Goal: Information Seeking & Learning: Learn about a topic

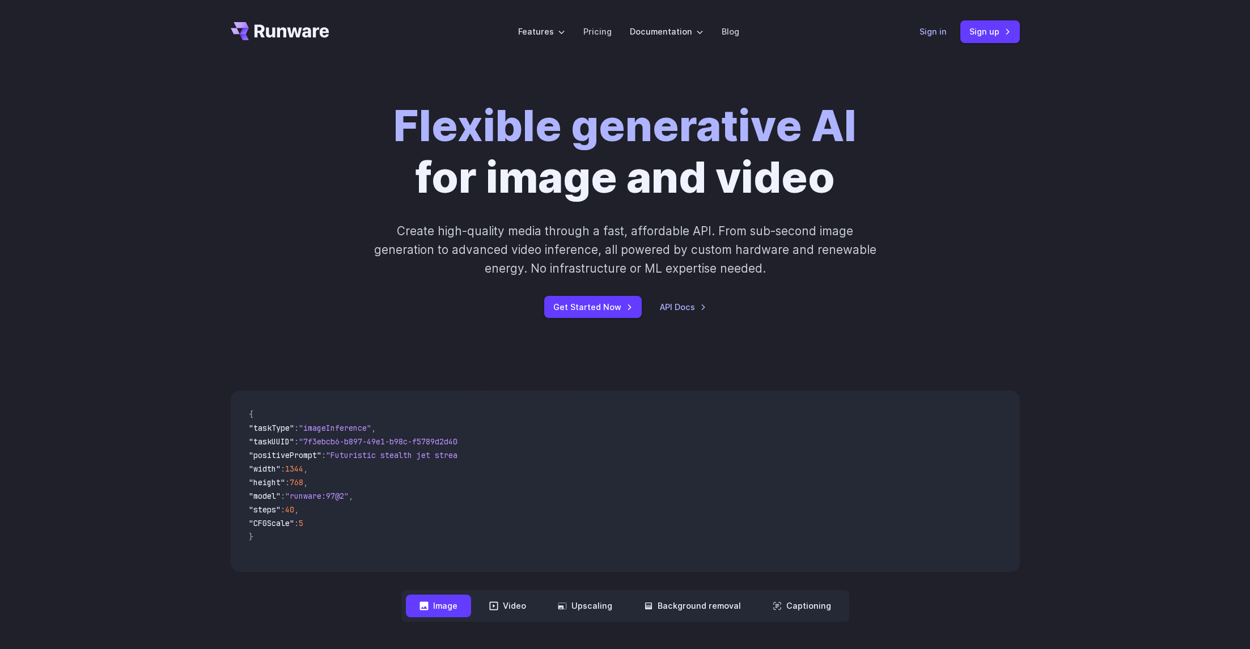
click at [933, 32] on link "Sign in" at bounding box center [932, 31] width 27 height 13
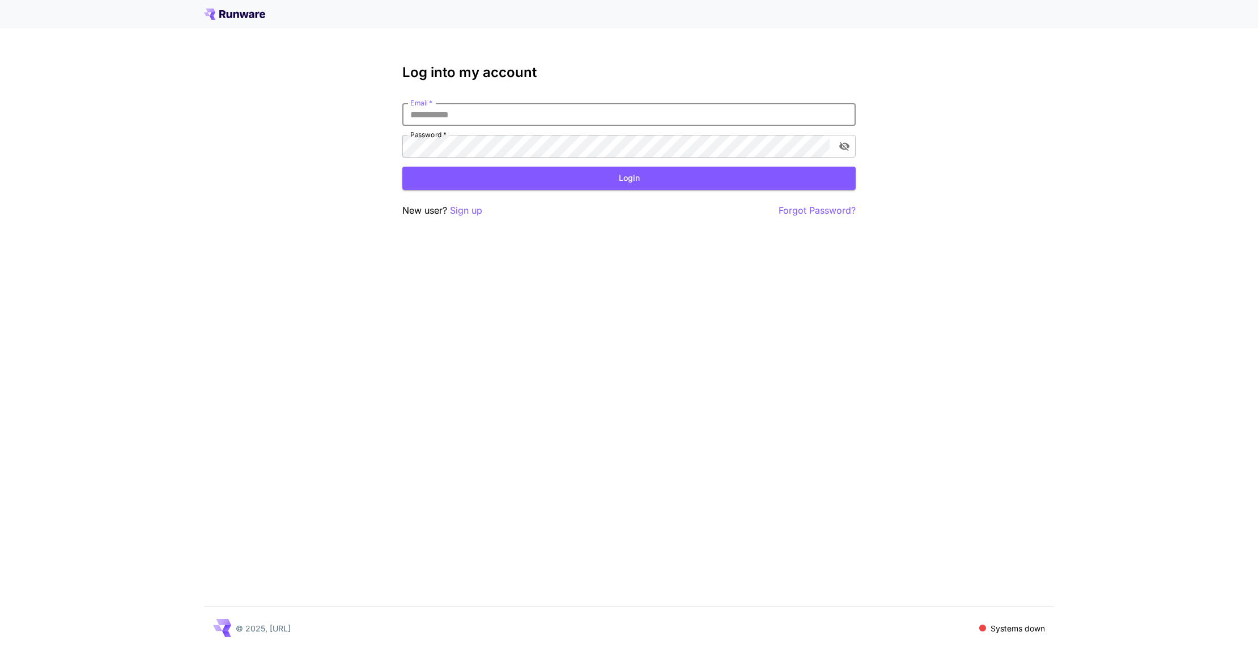
click at [477, 115] on input "Email   *" at bounding box center [628, 114] width 453 height 23
paste input "**********"
type input "**********"
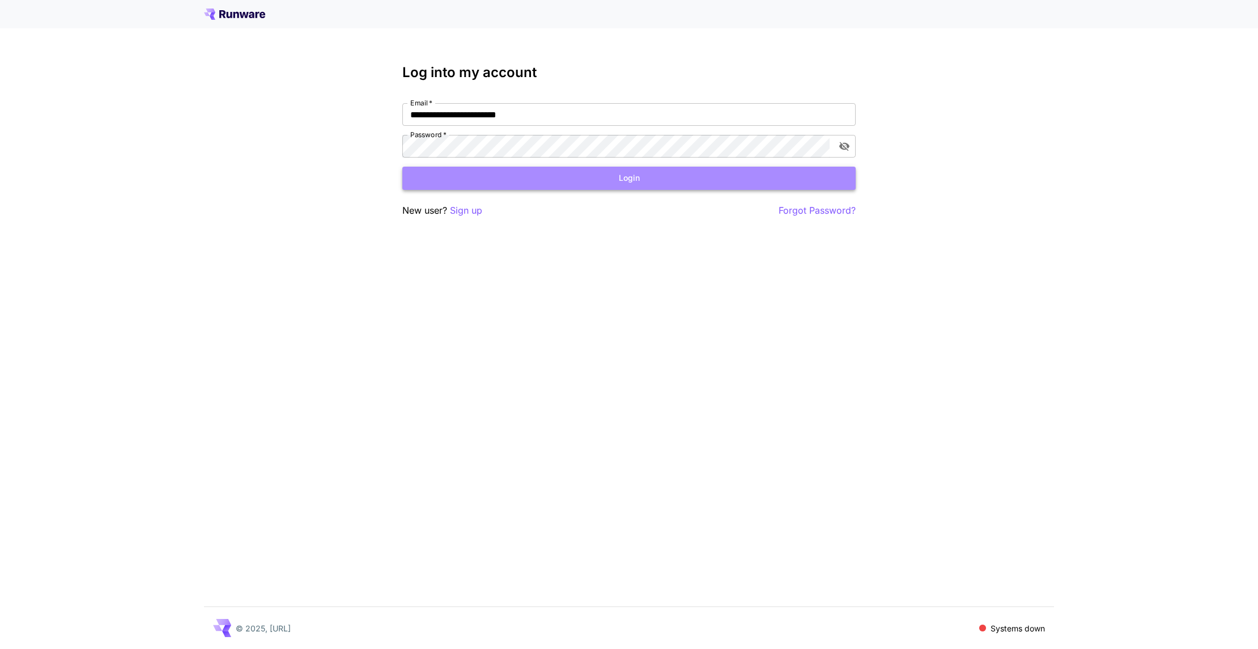
click at [536, 175] on button "Login" at bounding box center [628, 178] width 453 height 23
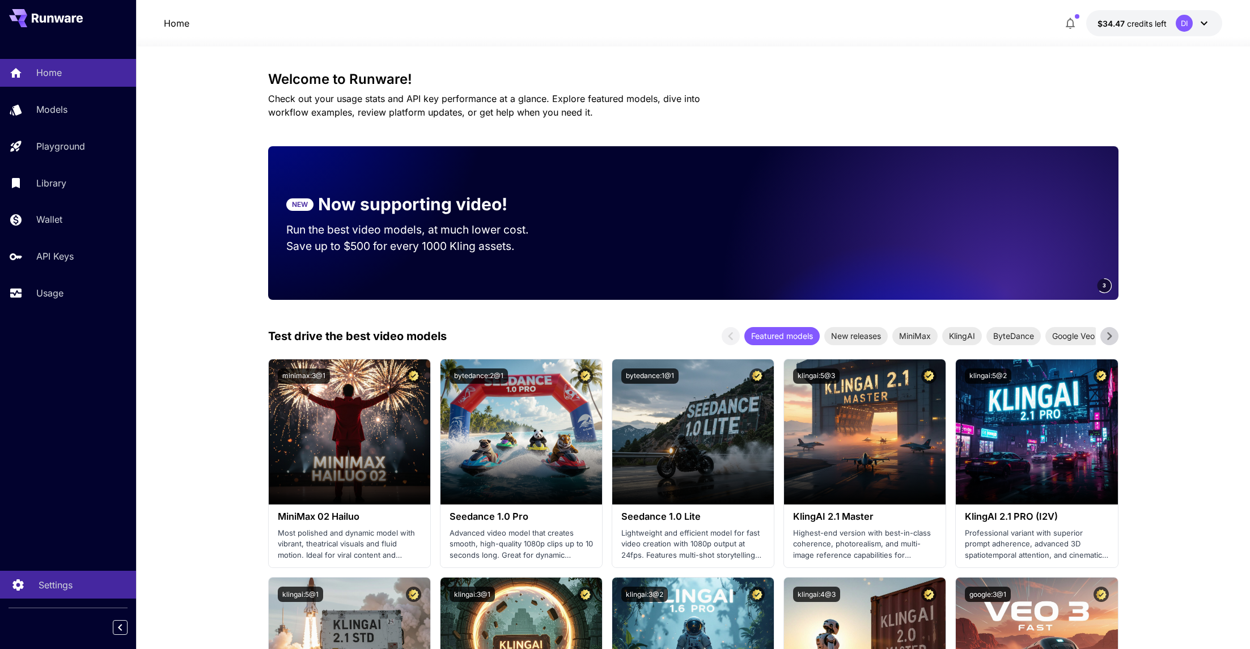
click at [48, 587] on p "Settings" at bounding box center [56, 585] width 34 height 14
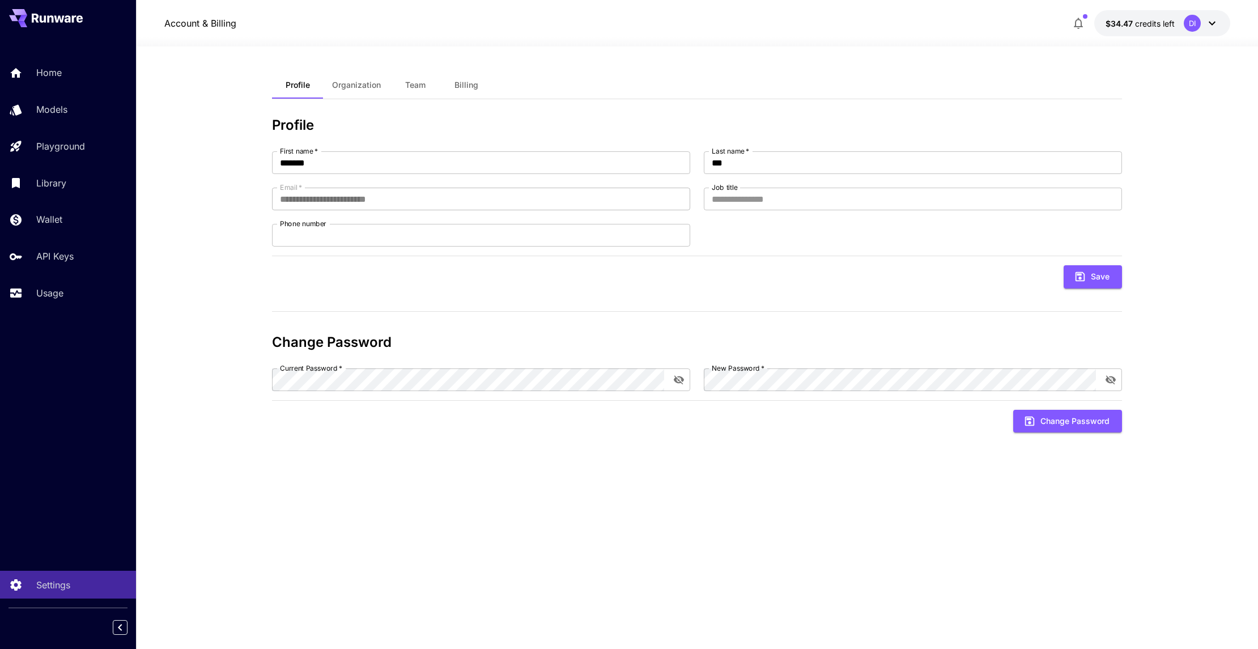
click at [366, 88] on span "Organization" at bounding box center [356, 85] width 49 height 10
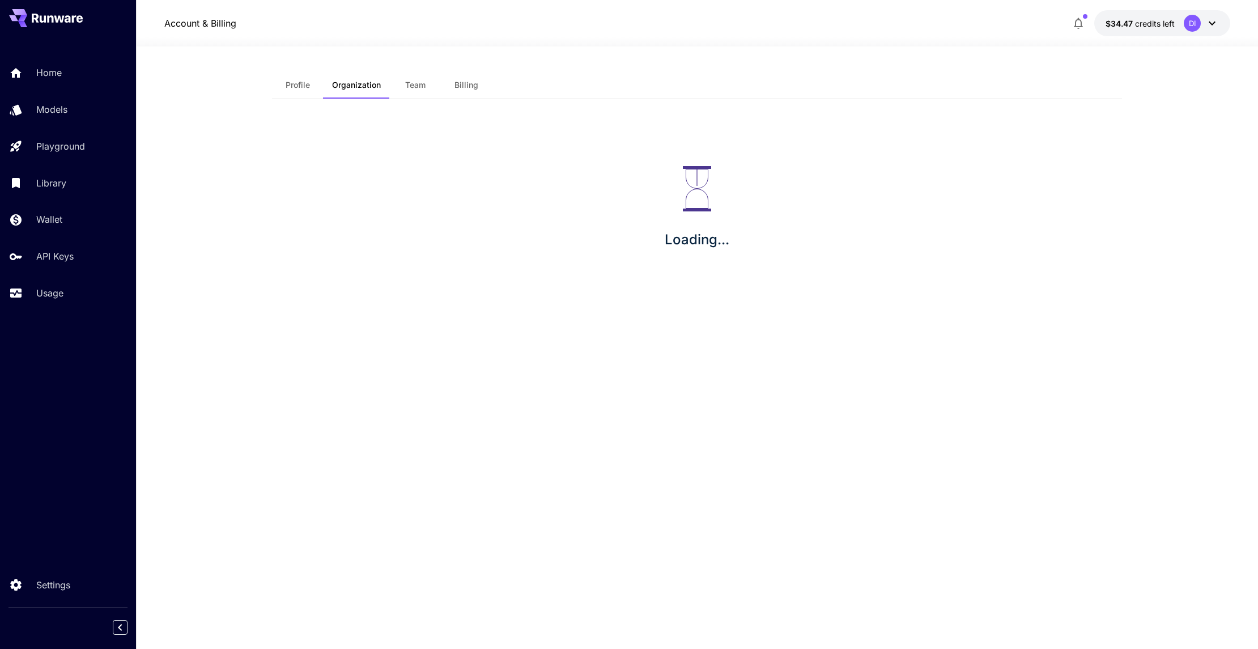
click at [421, 88] on span "Team" at bounding box center [415, 85] width 20 height 10
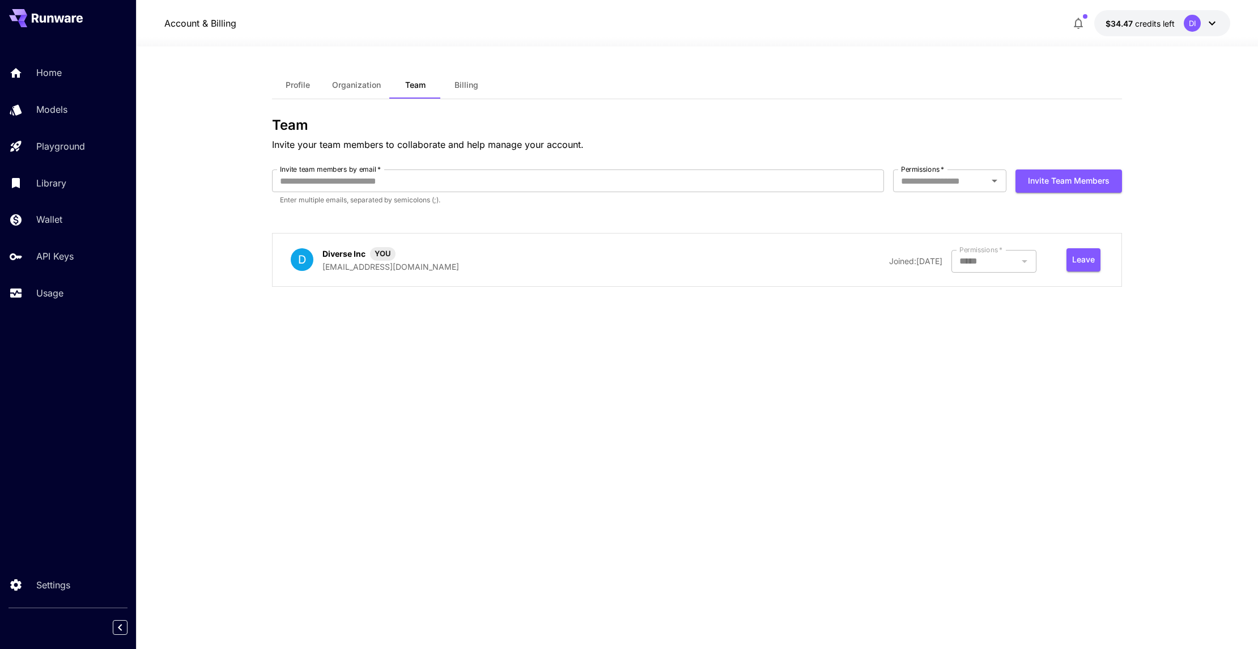
click at [1214, 27] on icon at bounding box center [1213, 23] width 14 height 14
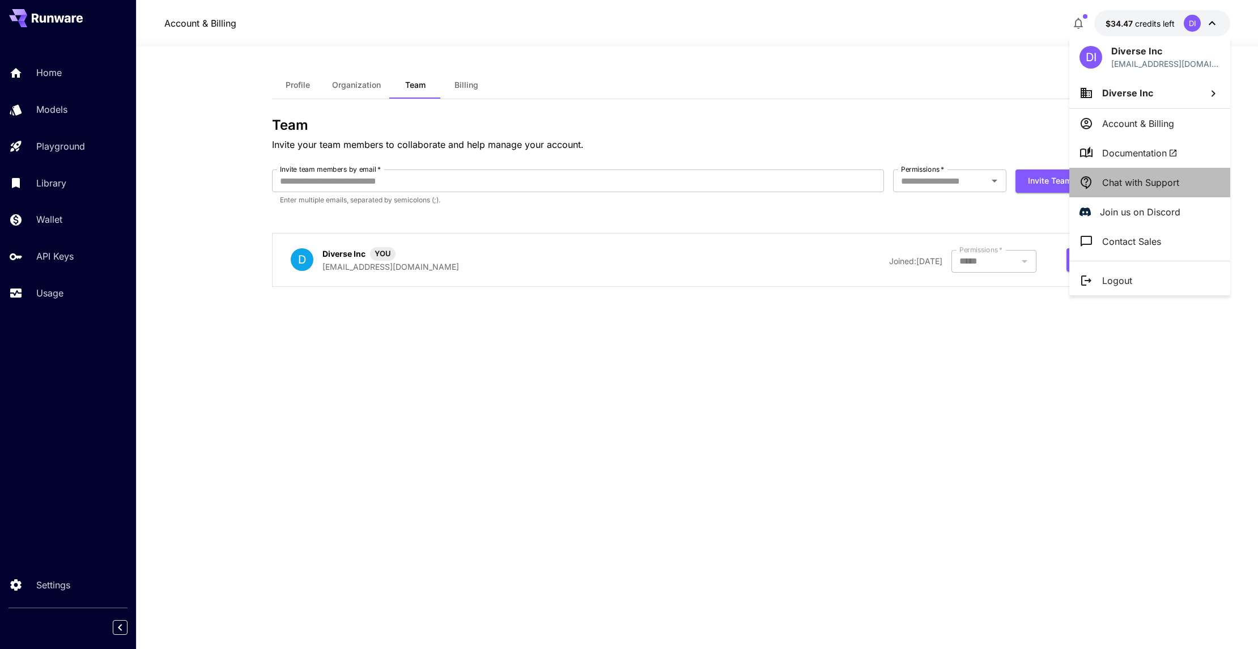
click at [1144, 190] on li "Chat with Support" at bounding box center [1150, 182] width 161 height 29
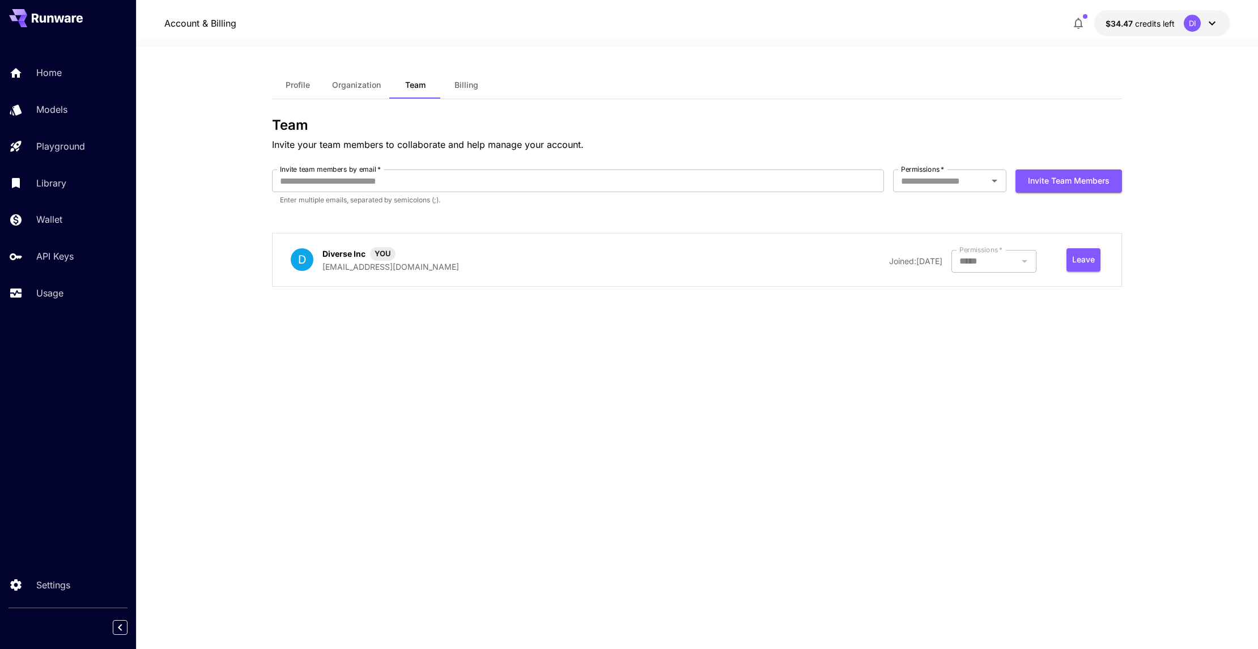
click at [551, 398] on div "Profile Organization Team Billing Team Invite your team members to collaborate …" at bounding box center [697, 347] width 850 height 553
click at [832, 344] on div "Profile Organization Team Billing Team Invite your team members to collaborate …" at bounding box center [697, 347] width 850 height 553
click at [1201, 26] on div "DI" at bounding box center [1201, 23] width 35 height 17
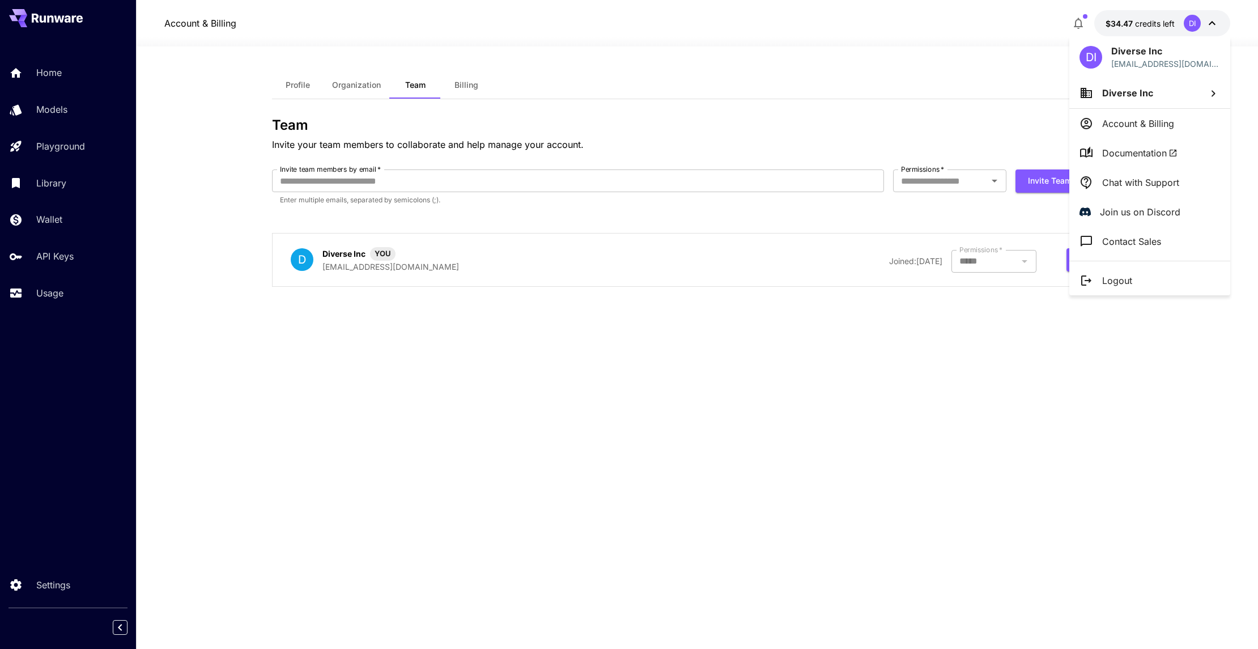
click at [1095, 185] on li "Chat with Support" at bounding box center [1150, 182] width 161 height 29
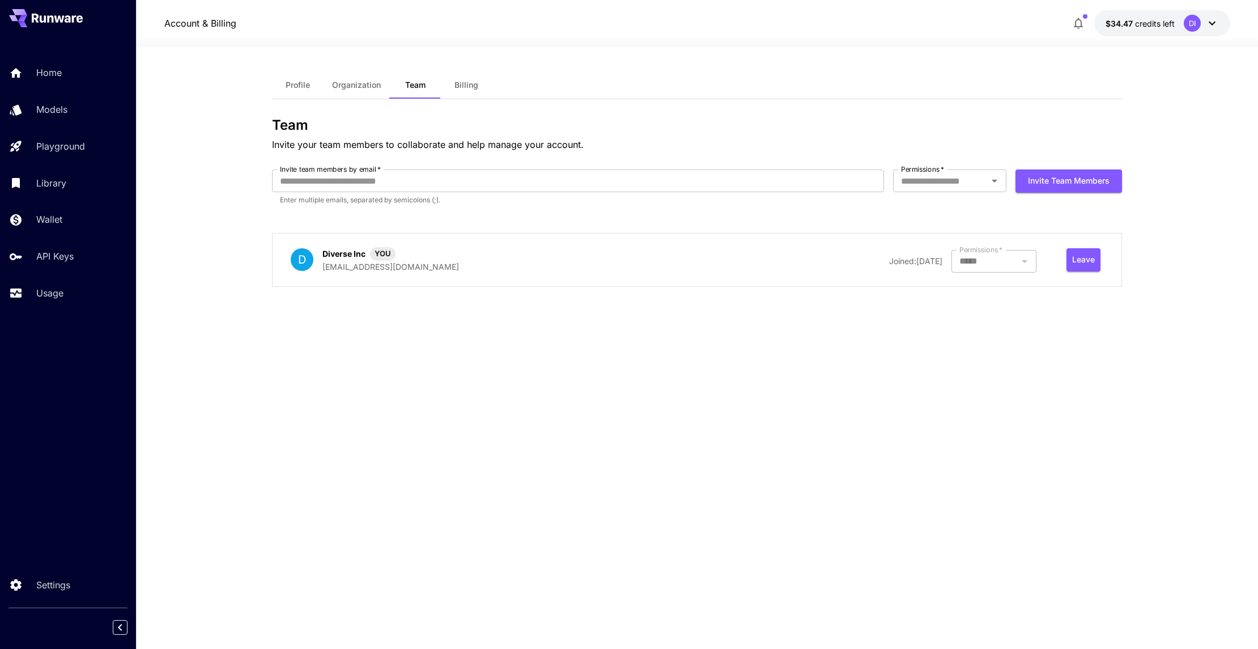
click at [1183, 29] on button "$34.47 credits left DI" at bounding box center [1163, 23] width 136 height 26
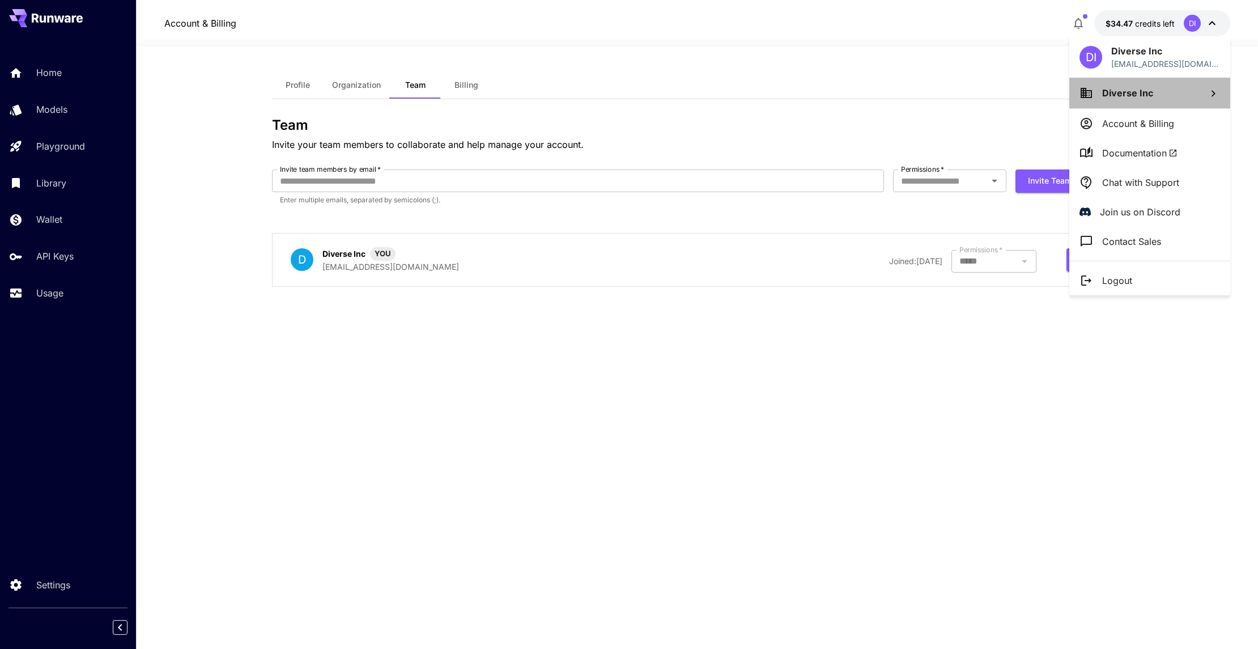
click at [1150, 99] on p "Diverse Inc" at bounding box center [1128, 93] width 51 height 14
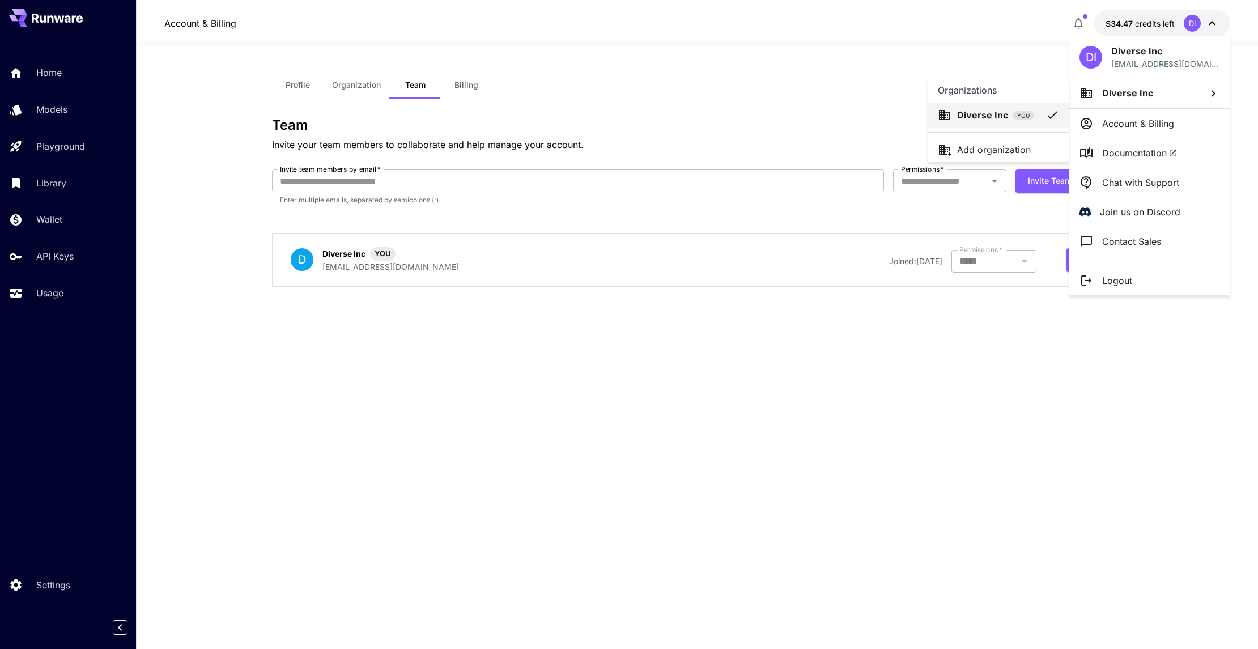
click at [1152, 129] on div at bounding box center [629, 324] width 1258 height 649
click at [65, 147] on div at bounding box center [629, 324] width 1258 height 649
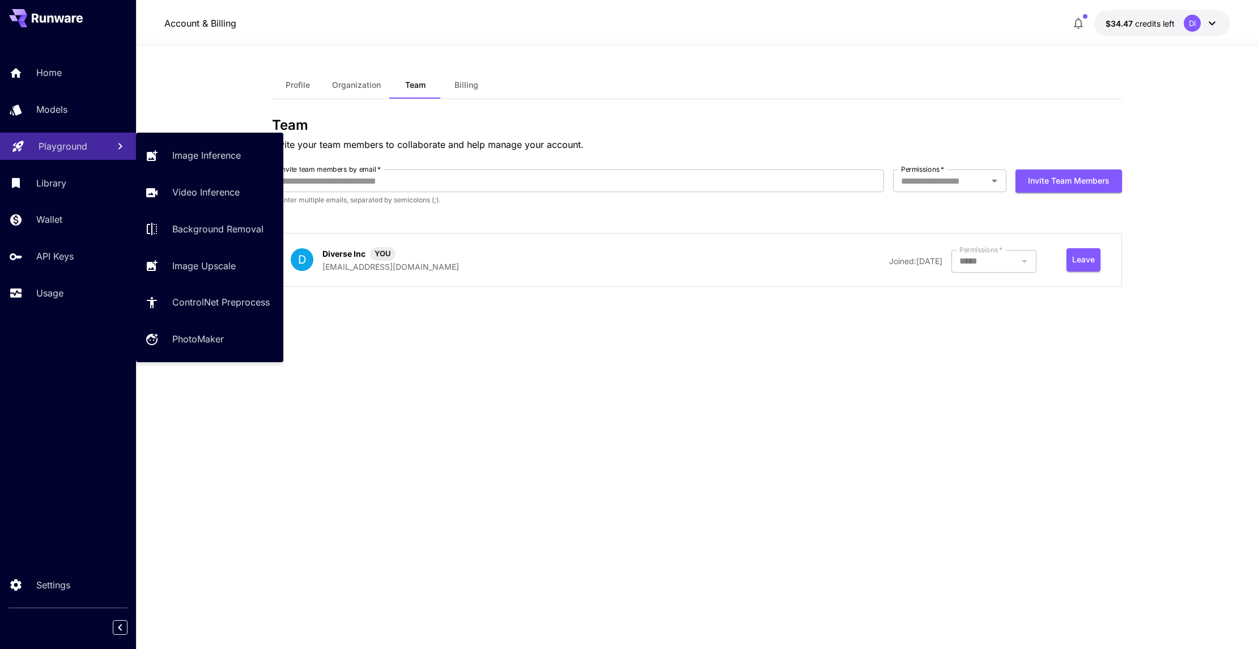
click at [40, 146] on p "Playground" at bounding box center [63, 146] width 49 height 14
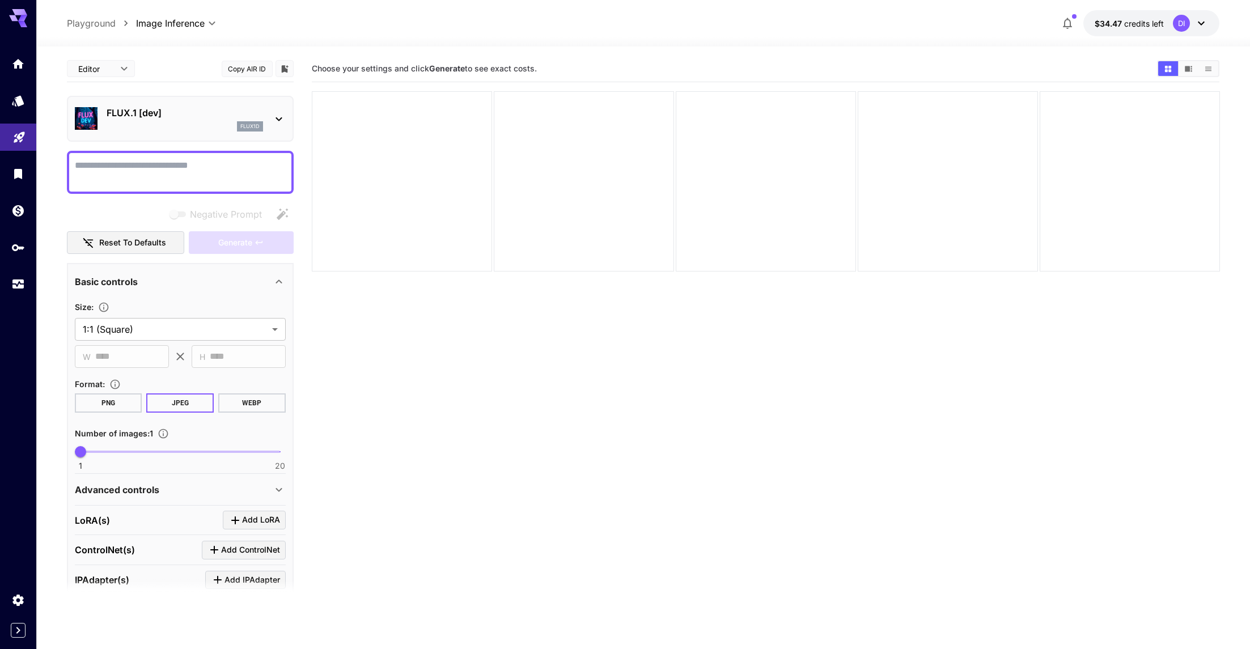
click at [522, 456] on section "Choose your settings and click Generate to see exact costs." at bounding box center [766, 380] width 908 height 649
click at [473, 417] on section "Choose your settings and click Generate to see exact costs." at bounding box center [766, 380] width 908 height 649
click at [16, 22] on icon at bounding box center [18, 18] width 18 height 18
click at [18, 279] on icon "Usage" at bounding box center [19, 279] width 11 height 6
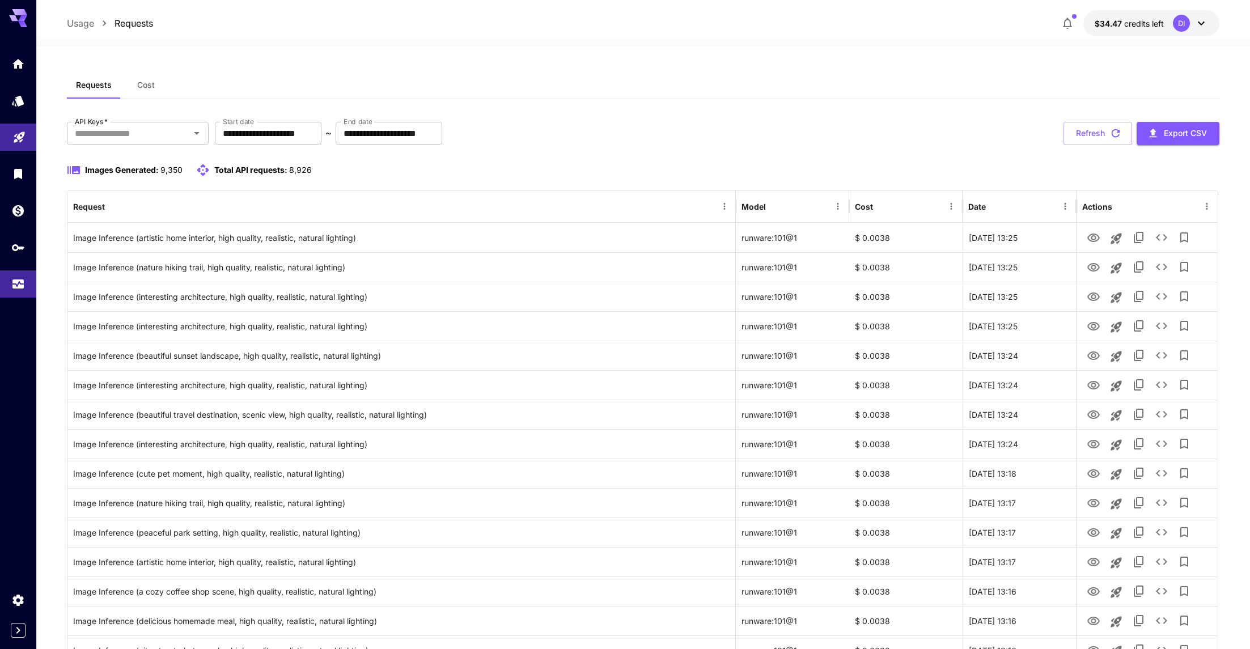
click at [699, 93] on div "Requests Cost" at bounding box center [643, 85] width 1153 height 28
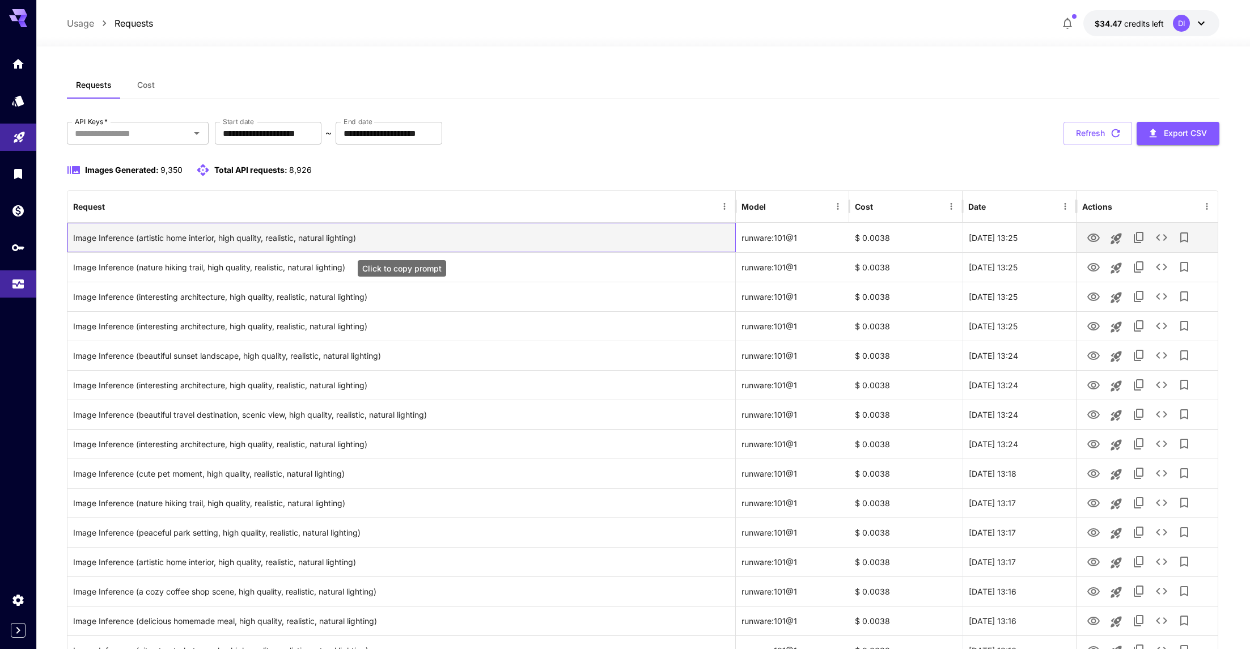
click at [190, 243] on div "Image Inference (artistic home interior, high quality, realistic, natural light…" at bounding box center [401, 237] width 657 height 29
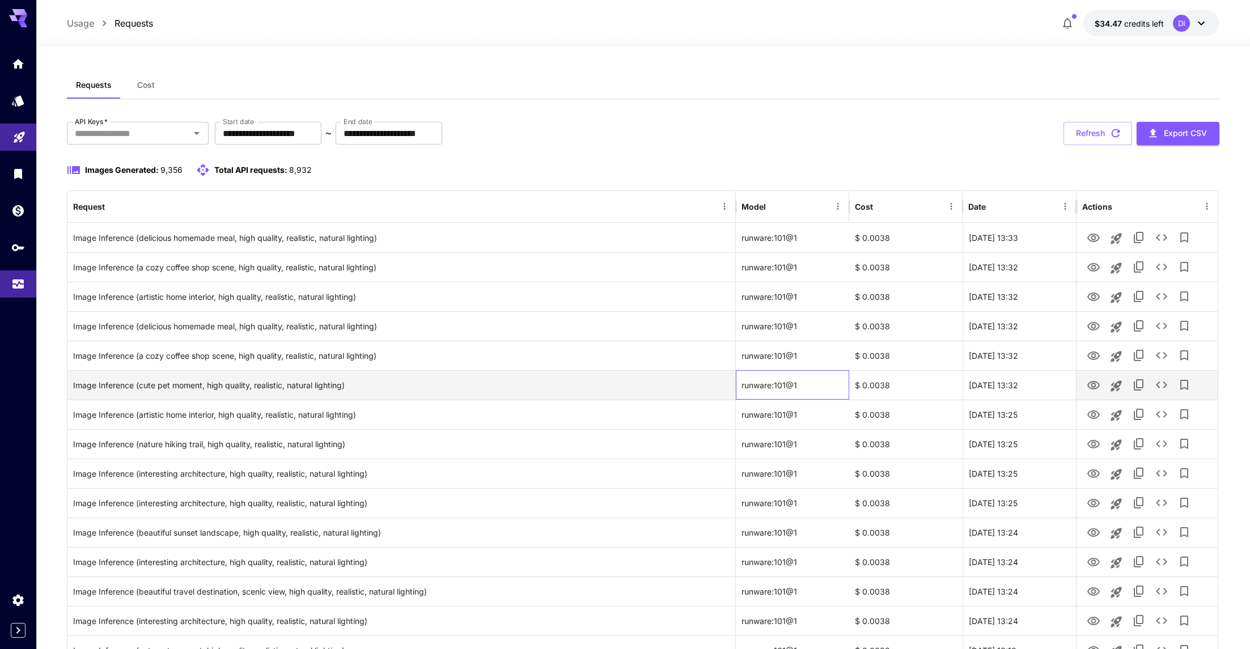
click at [804, 382] on div "runware:101@1" at bounding box center [792, 384] width 113 height 29
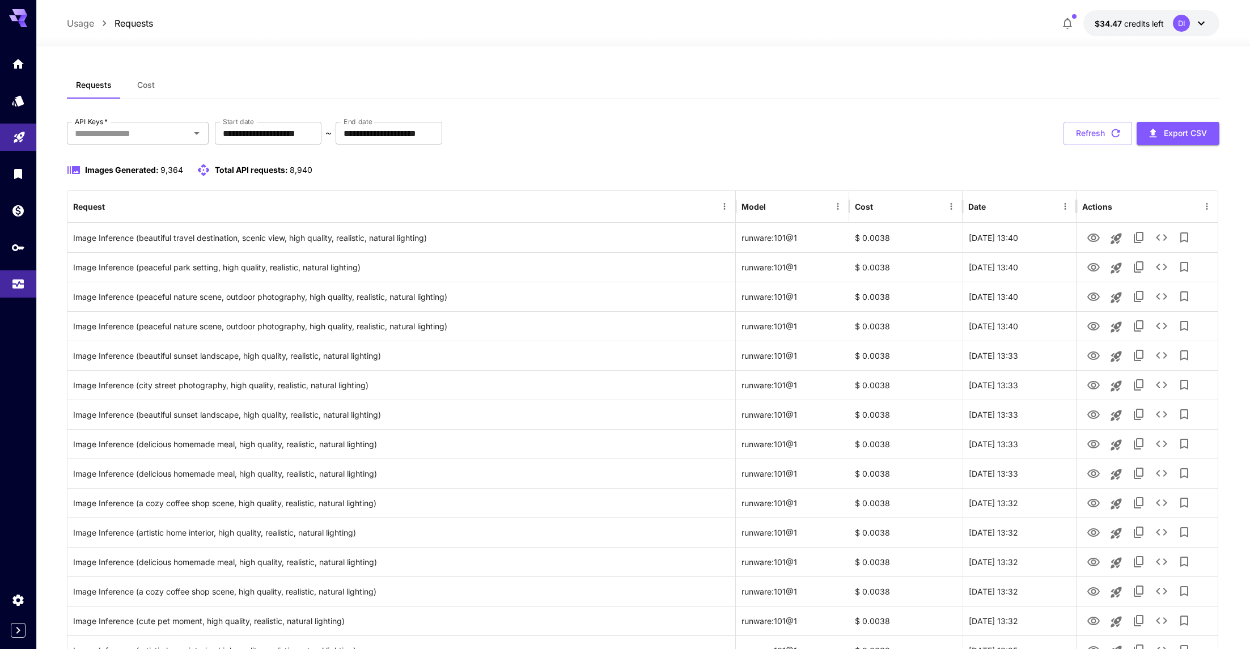
click at [402, 37] on div at bounding box center [643, 40] width 1214 height 14
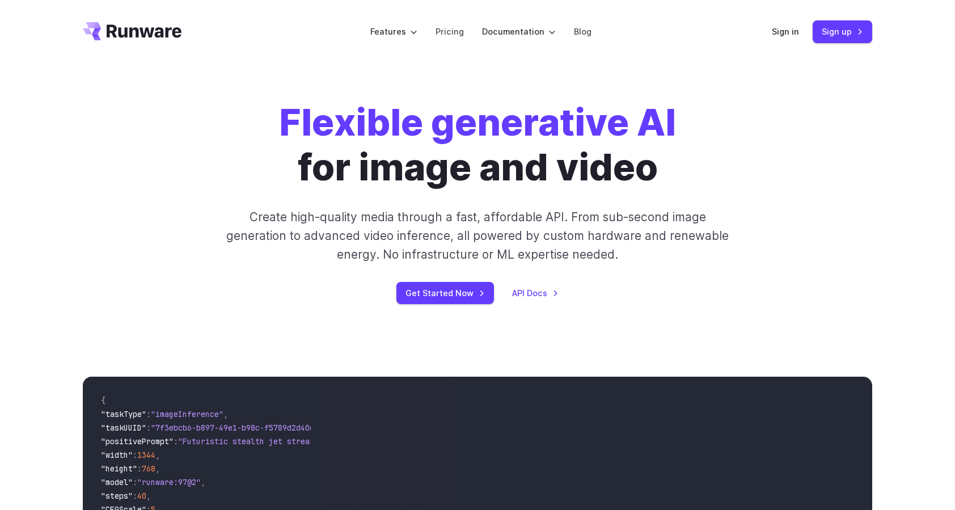
click at [580, 65] on div "Flexible generative AI for image and video Create high-quality media through a …" at bounding box center [477, 201] width 955 height 277
click at [579, 32] on link "Blog" at bounding box center [583, 31] width 18 height 13
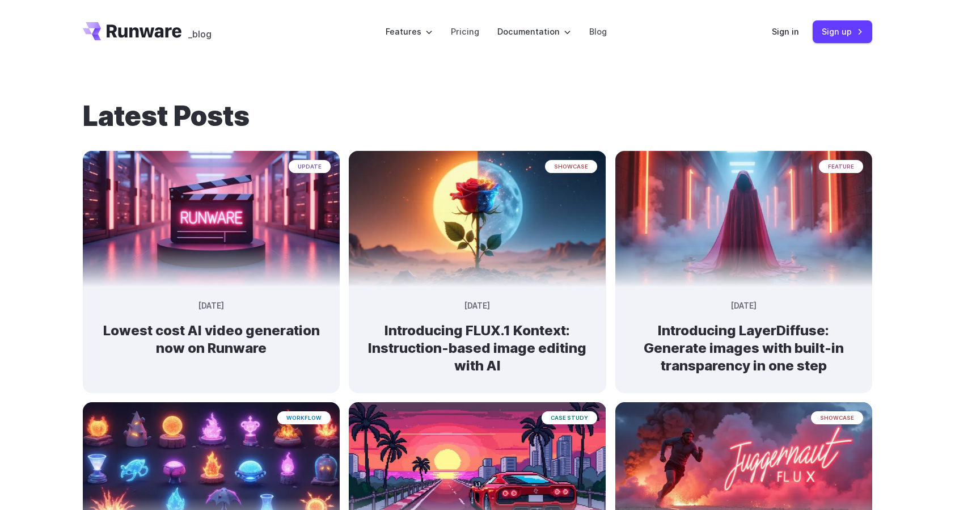
click at [295, 54] on header "_blog Features Tasks Image generation Video generation Sonic Inference Engine™ …" at bounding box center [477, 31] width 816 height 63
